Goal: Task Accomplishment & Management: Use online tool/utility

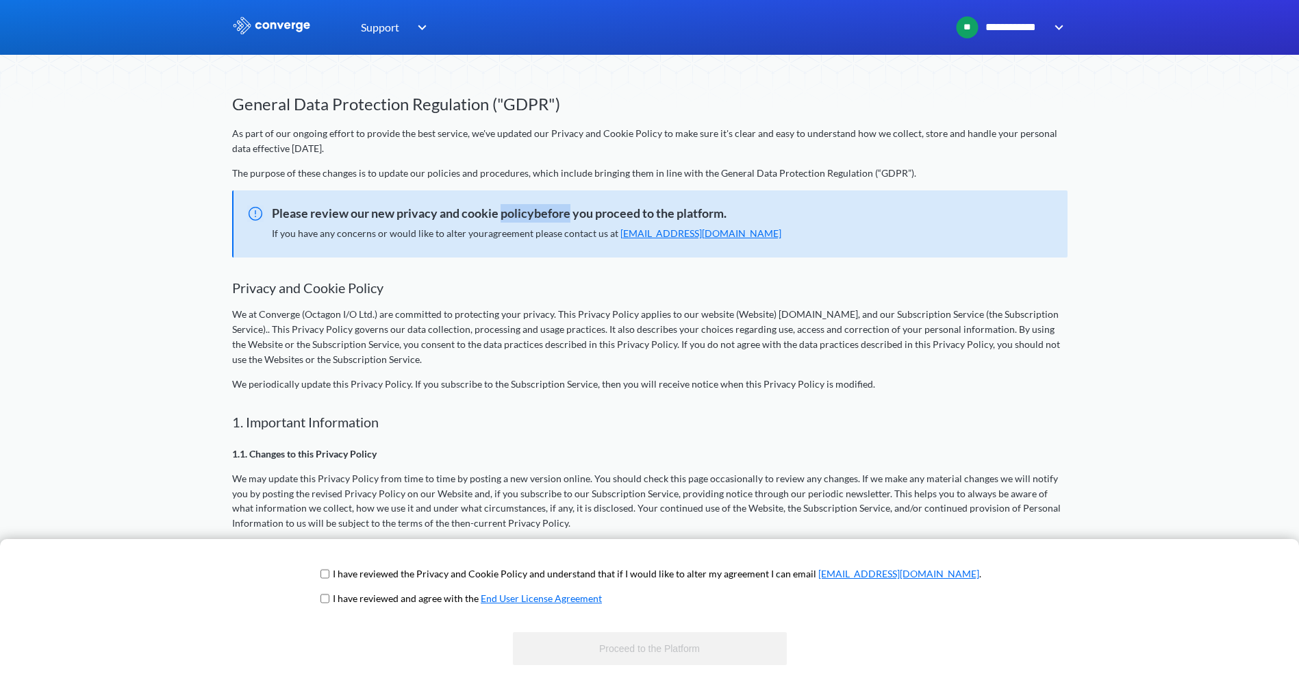
drag, startPoint x: 503, startPoint y: 215, endPoint x: 568, endPoint y: 216, distance: 65.1
click at [568, 216] on span "Please review our new privacy and cookie policybefore you proceed to the platfo…" at bounding box center [644, 213] width 821 height 19
drag, startPoint x: 568, startPoint y: 216, endPoint x: 532, endPoint y: 210, distance: 37.5
click at [532, 210] on span "Please review our new privacy and cookie policybefore you proceed to the platfo…" at bounding box center [644, 213] width 821 height 19
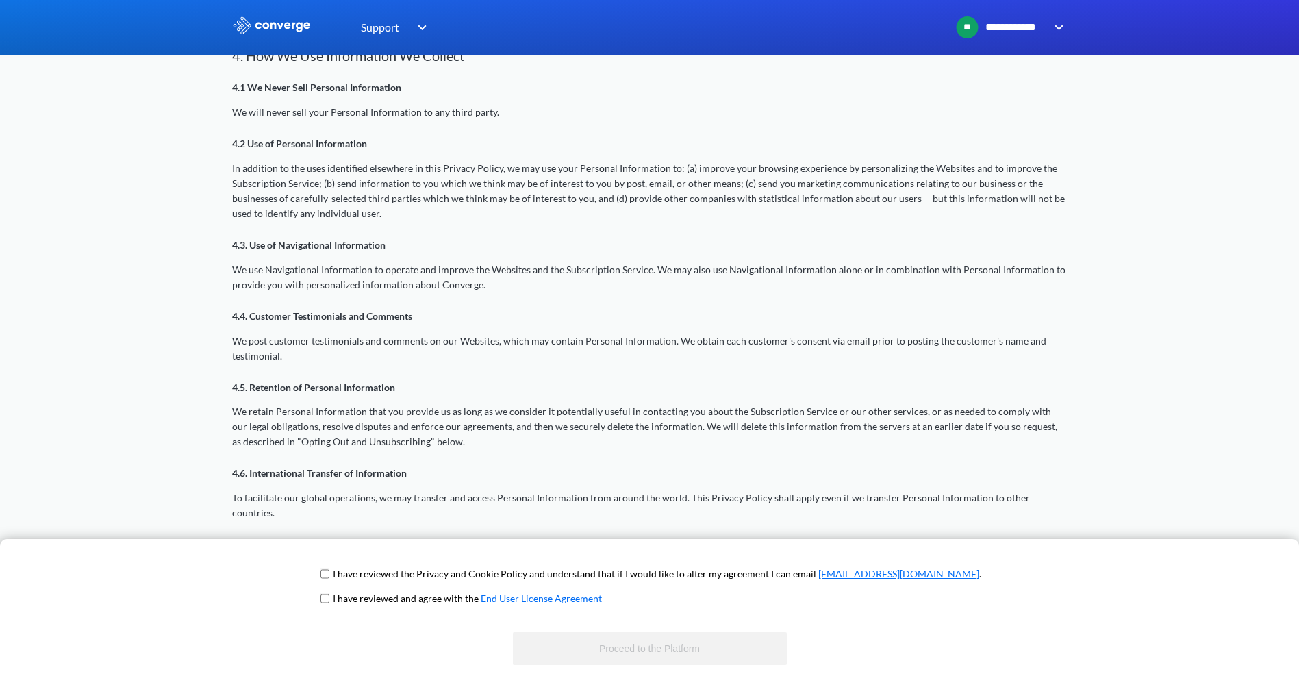
scroll to position [959, 0]
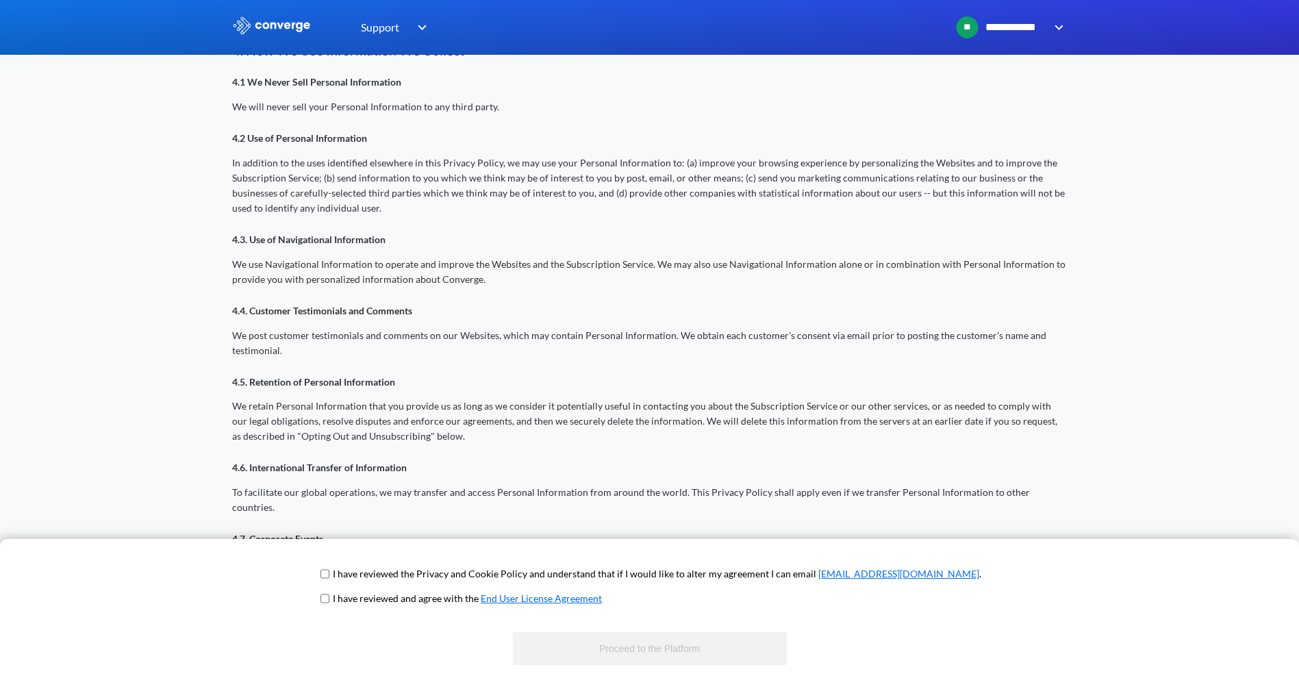
click at [329, 575] on input "checkbox" at bounding box center [325, 573] width 9 height 11
checkbox input "true"
click at [329, 599] on input "checkbox" at bounding box center [325, 598] width 9 height 11
checkbox input "true"
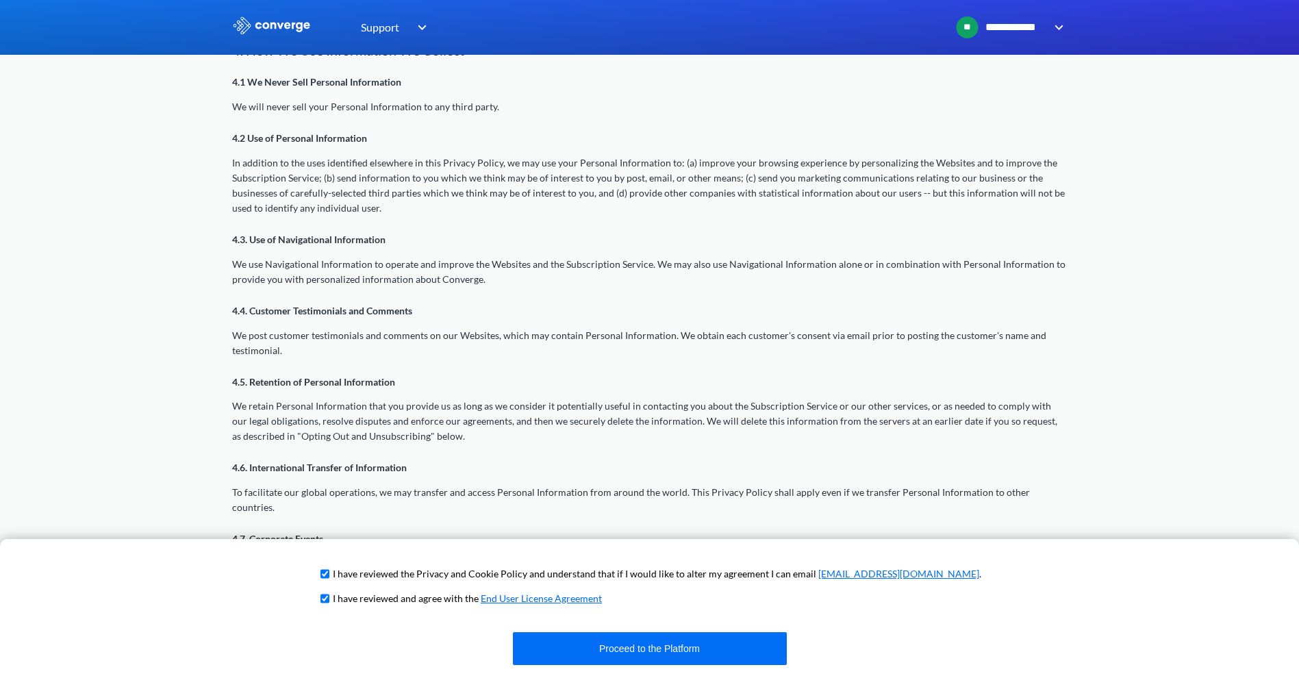
click at [329, 574] on input "checkbox" at bounding box center [325, 573] width 9 height 11
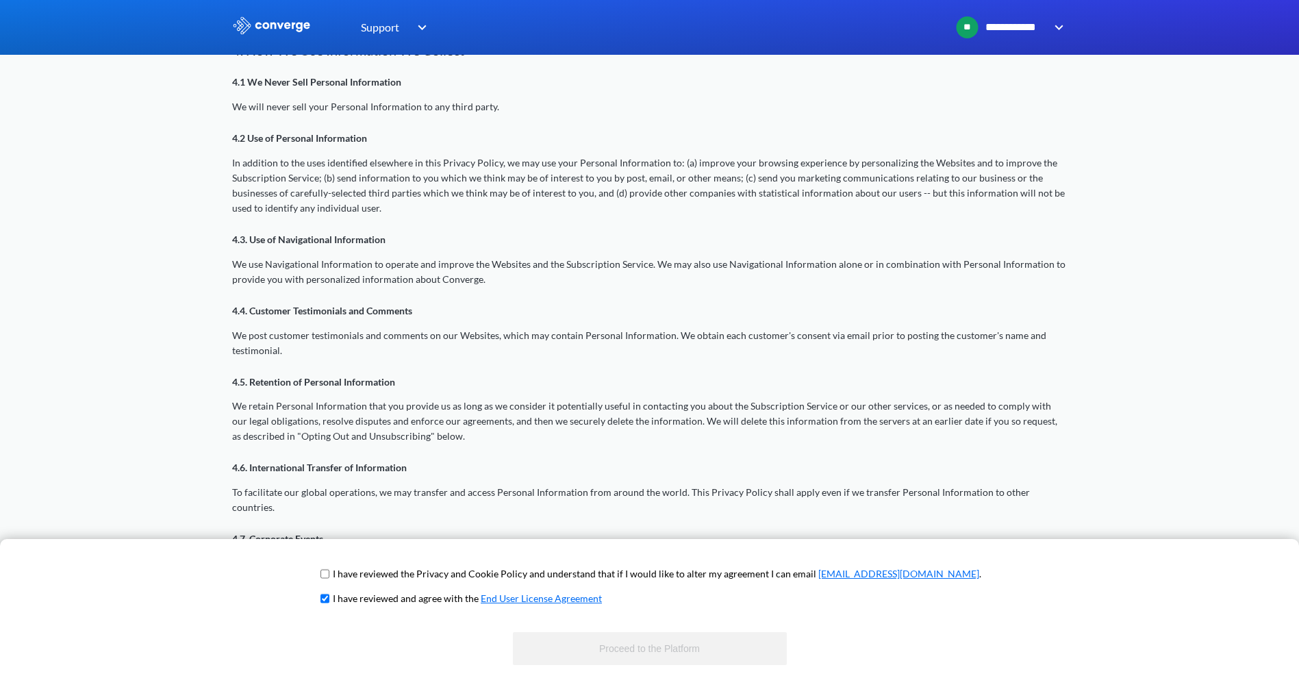
click at [329, 574] on input "checkbox" at bounding box center [325, 573] width 9 height 11
checkbox input "true"
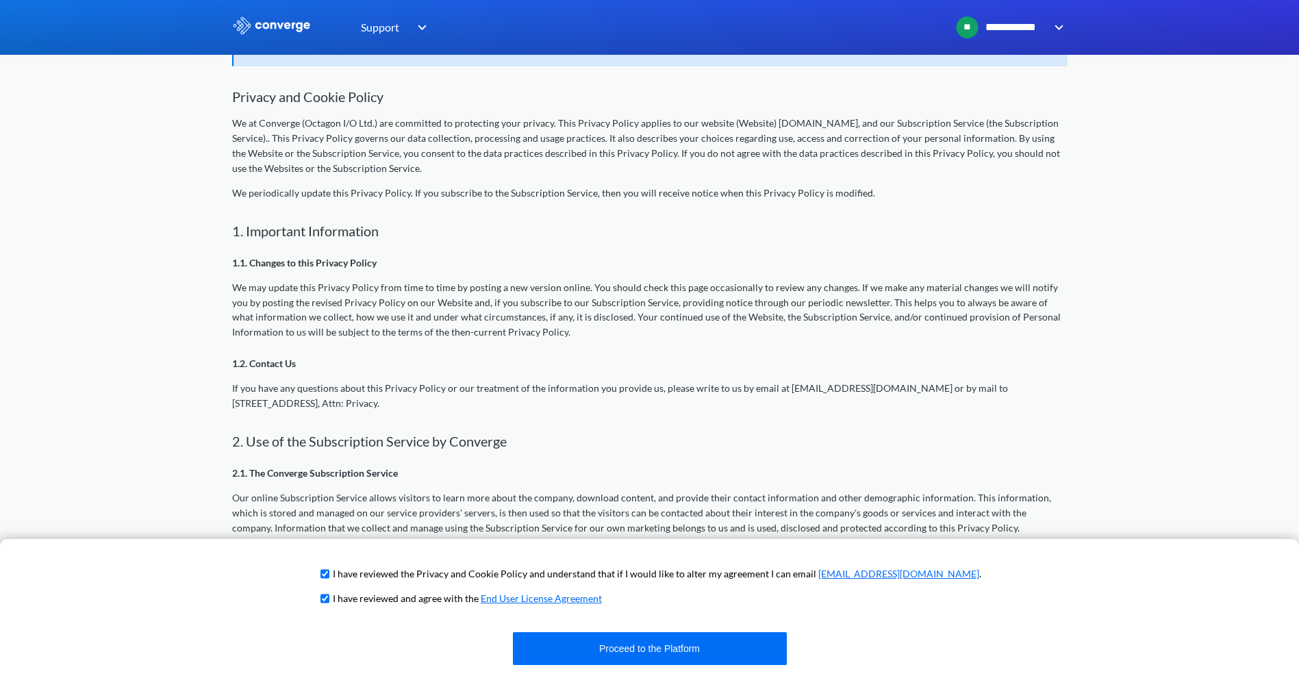
scroll to position [205, 0]
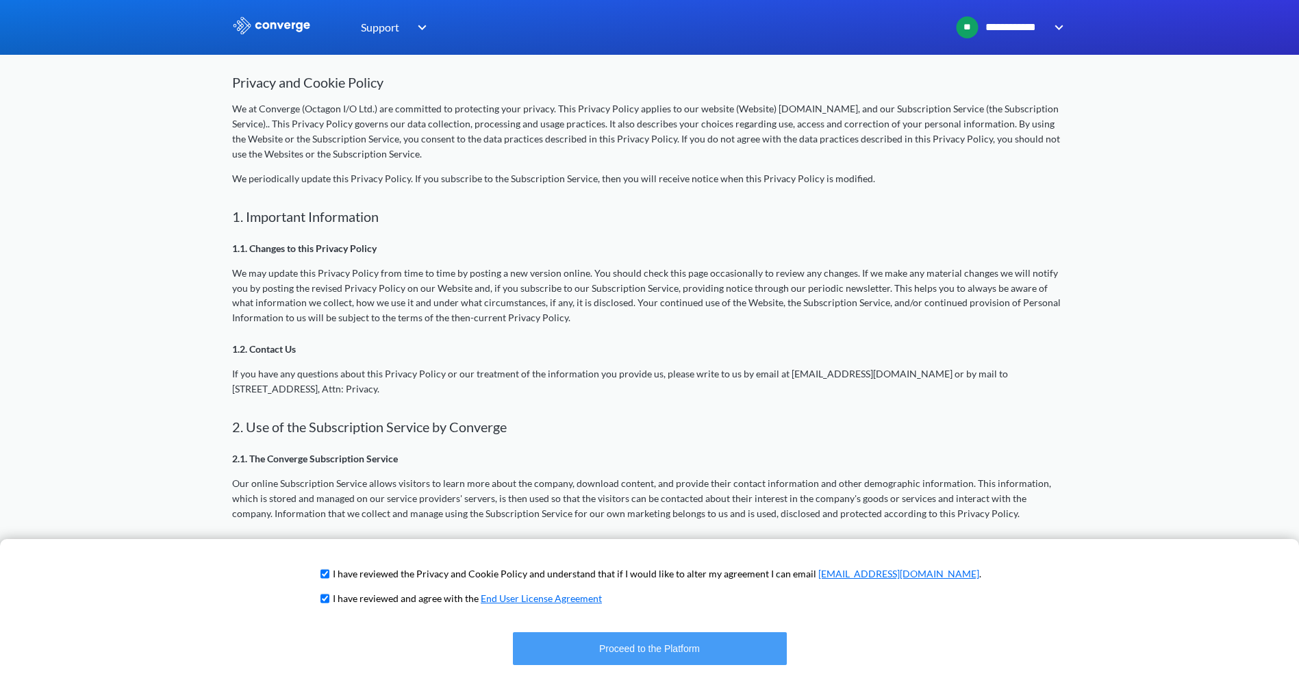
click at [673, 649] on button "Proceed to the Platform" at bounding box center [650, 648] width 274 height 33
